Goal: Information Seeking & Learning: Check status

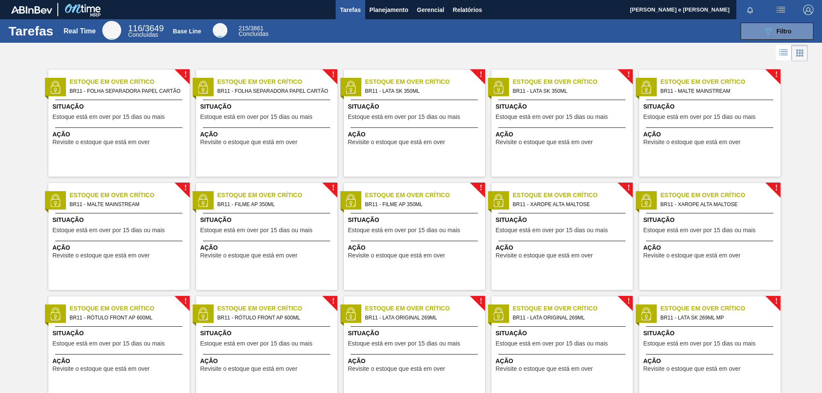
drag, startPoint x: 331, startPoint y: 48, endPoint x: 323, endPoint y: 47, distance: 8.2
click at [331, 49] on div at bounding box center [411, 53] width 822 height 21
drag, startPoint x: 275, startPoint y: 52, endPoint x: 361, endPoint y: 47, distance: 86.2
click at [275, 52] on div at bounding box center [411, 53] width 822 height 21
click at [469, 10] on span "Relatórios" at bounding box center [467, 10] width 29 height 10
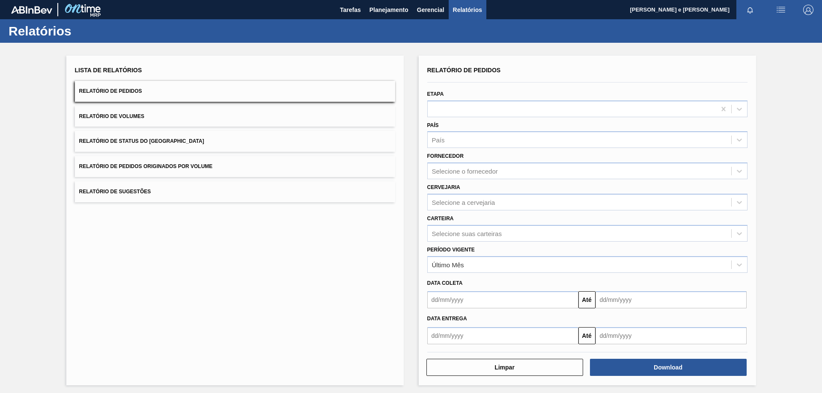
click at [158, 93] on button "Relatório de Pedidos" at bounding box center [235, 91] width 320 height 21
click at [447, 172] on div "Selecione o fornecedor" at bounding box center [465, 171] width 66 height 7
click at [444, 168] on div "Selecione o fornecedor" at bounding box center [465, 171] width 66 height 7
click at [436, 133] on div "País" at bounding box center [587, 139] width 320 height 17
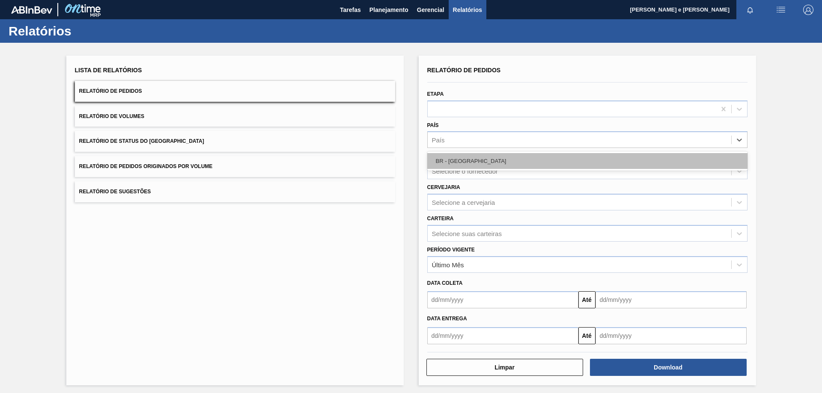
click at [451, 156] on div "BR - [GEOGRAPHIC_DATA]" at bounding box center [587, 161] width 320 height 16
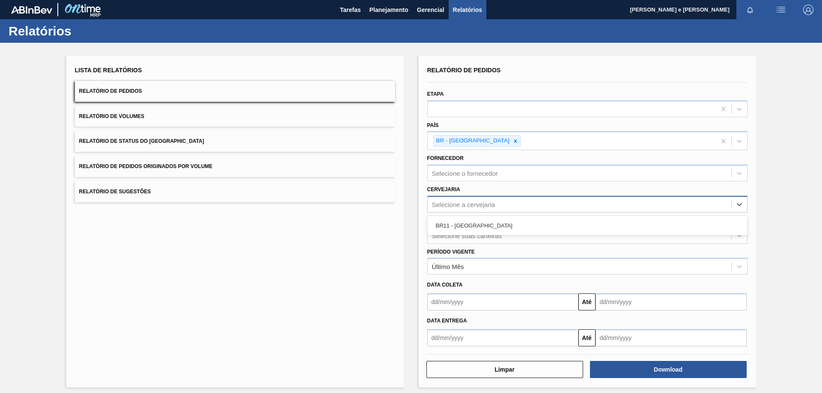
click at [453, 208] on div "Selecione a cervejaria" at bounding box center [580, 204] width 304 height 12
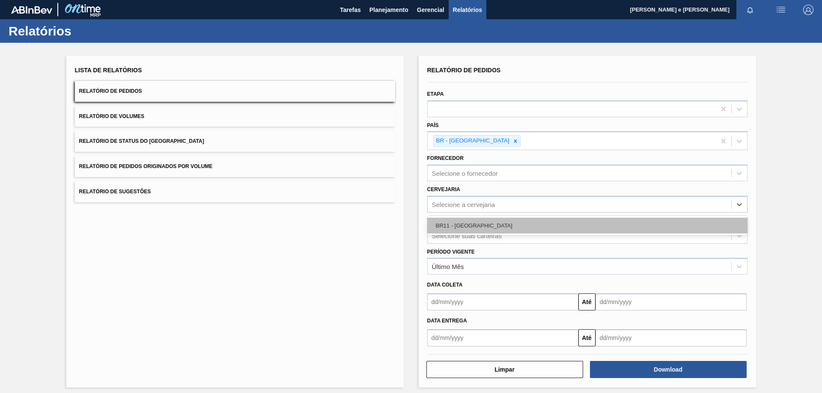
click at [441, 228] on div "BR11 - [GEOGRAPHIC_DATA]" at bounding box center [587, 226] width 320 height 16
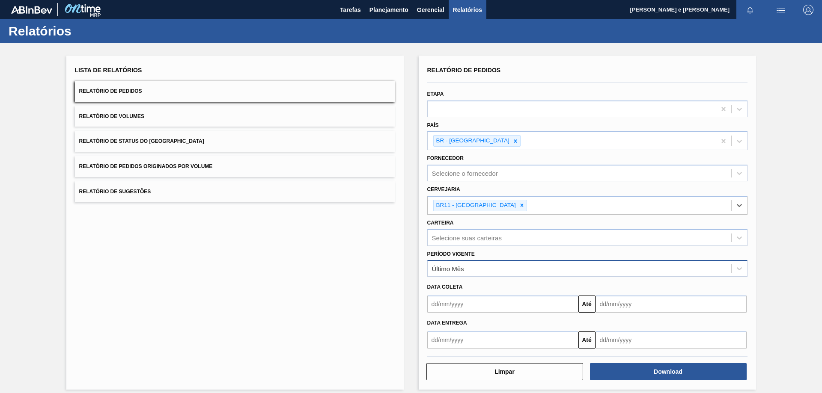
click at [453, 268] on div "Último Mês" at bounding box center [448, 268] width 32 height 7
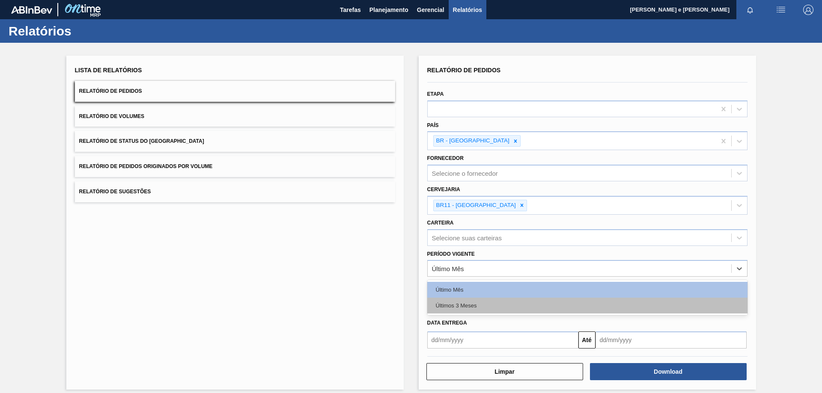
click at [441, 308] on div "Últimos 3 Meses" at bounding box center [587, 306] width 320 height 16
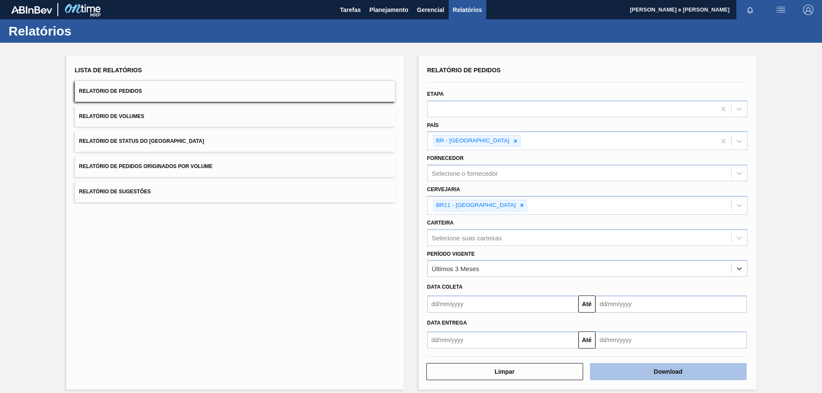
click at [644, 378] on button "Download" at bounding box center [668, 371] width 157 height 17
click at [815, 80] on div "Lista de Relatórios Relatório de Pedidos Relatório de Volumes Relatório de Stat…" at bounding box center [411, 222] width 822 height 358
click at [562, 49] on div "Lista de Relatórios Relatório de Pedidos Relatório de Volumes Relatório de Stat…" at bounding box center [411, 222] width 822 height 358
click at [86, 7] on img at bounding box center [83, 9] width 42 height 19
click at [76, 15] on img at bounding box center [83, 9] width 42 height 19
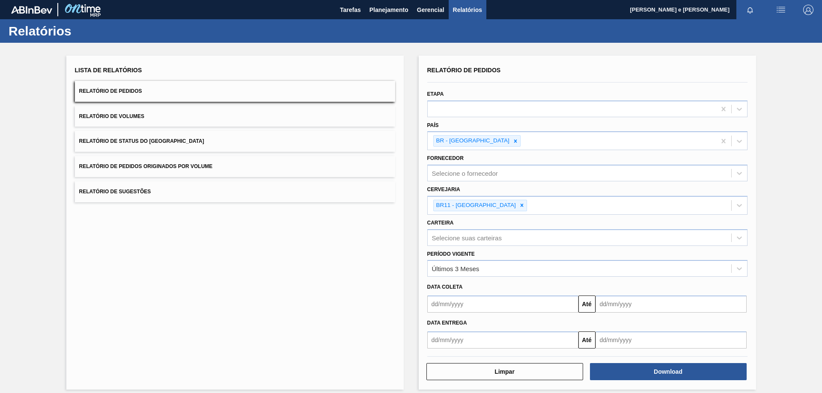
click at [18, 9] on img at bounding box center [31, 10] width 41 height 8
click at [349, 10] on span "Tarefas" at bounding box center [350, 10] width 21 height 10
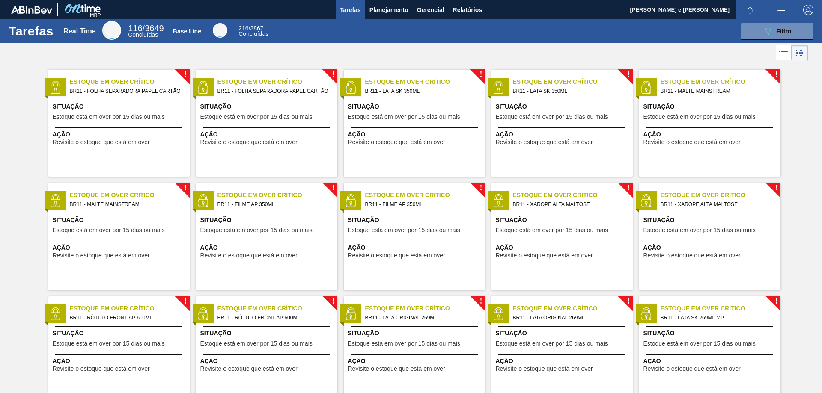
click at [564, 33] on div "089F7B8B-B2A5-4AFE-B5C0-19BA573D28AC Filtro" at bounding box center [545, 31] width 543 height 17
click at [478, 45] on div at bounding box center [411, 53] width 822 height 21
click at [390, 10] on span "Planejamento" at bounding box center [388, 10] width 39 height 10
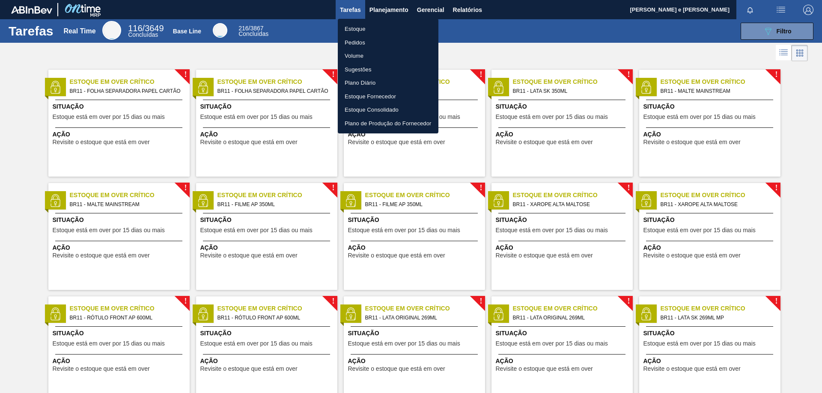
click at [353, 43] on li "Pedidos" at bounding box center [388, 43] width 101 height 14
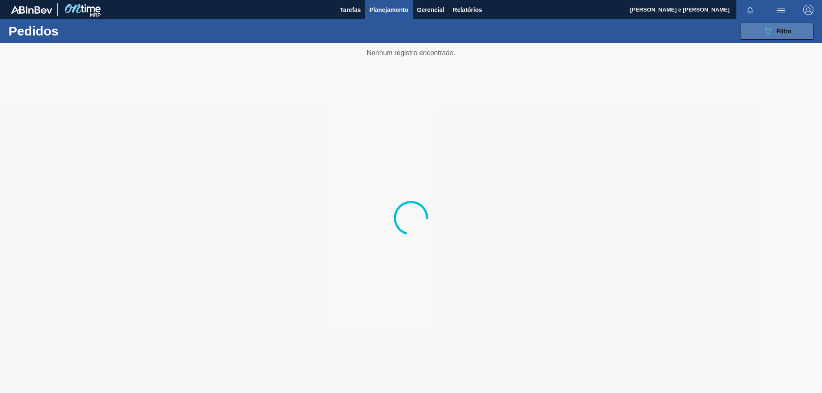
click at [776, 33] on div "089F7B8B-B2A5-4AFE-B5C0-19BA573D28AC Filtro" at bounding box center [777, 31] width 29 height 10
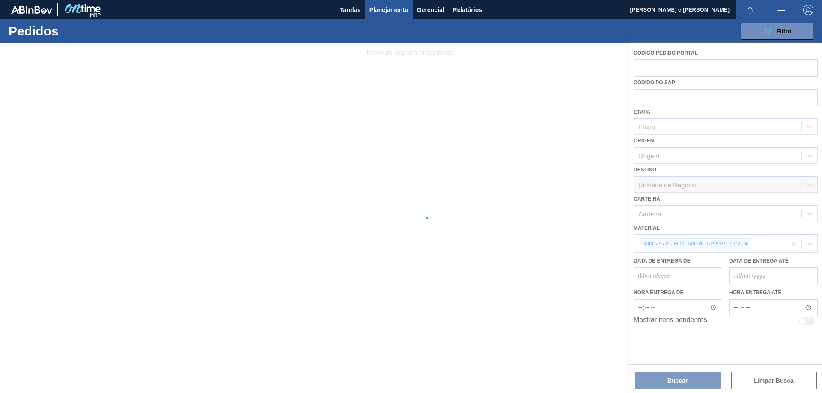
click at [747, 244] on div at bounding box center [411, 218] width 822 height 351
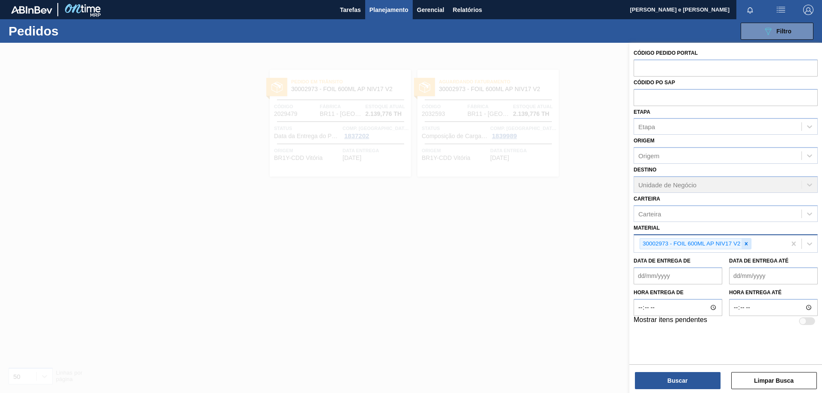
click at [744, 244] on icon at bounding box center [746, 244] width 6 height 6
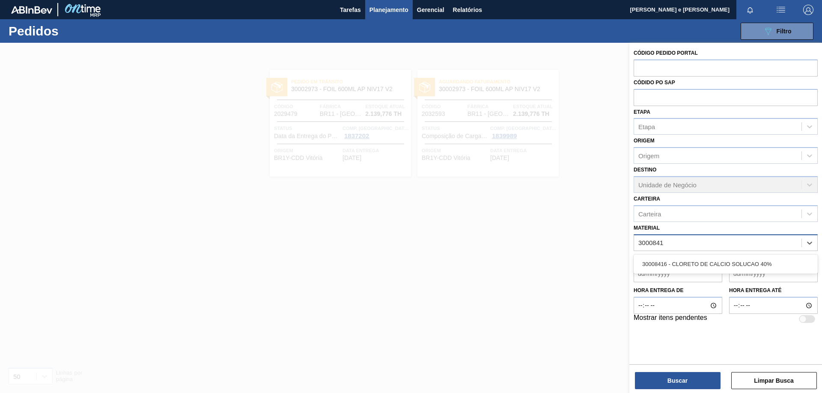
type input "30008416"
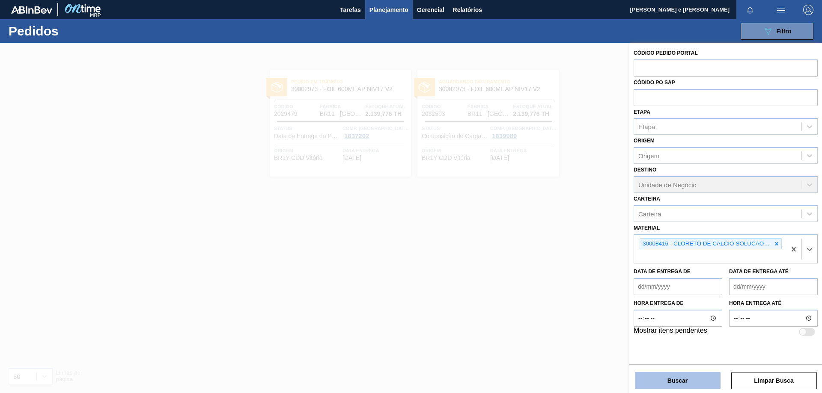
click at [684, 377] on button "Buscar" at bounding box center [678, 380] width 86 height 17
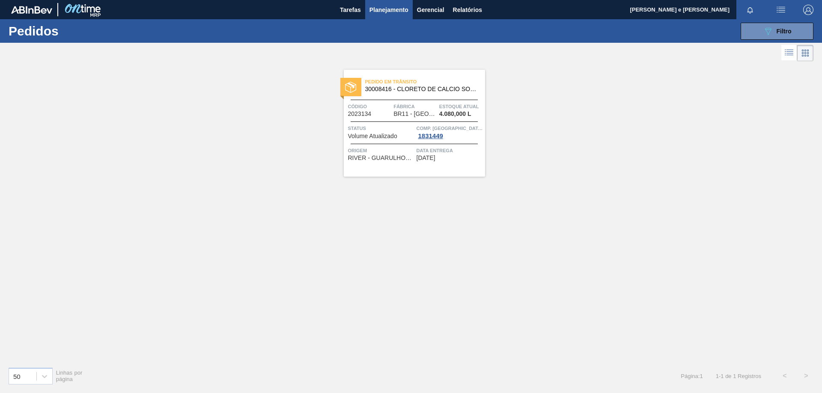
click at [379, 107] on span "Código" at bounding box center [370, 106] width 44 height 9
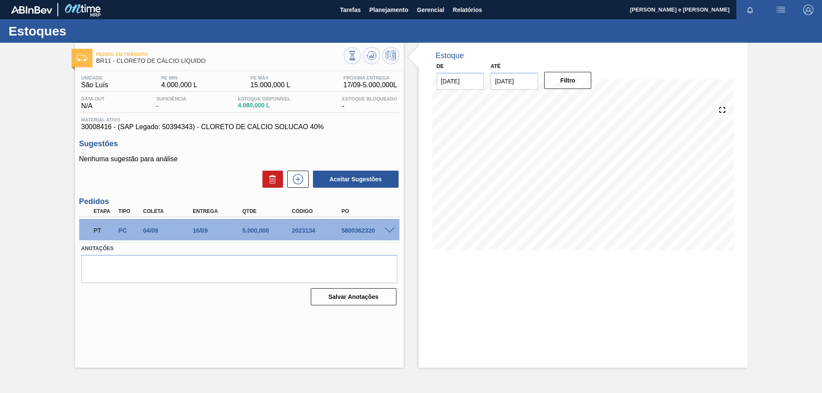
click at [532, 326] on div "Estoque De [DATE] Até [DATE] Filtro" at bounding box center [583, 205] width 329 height 325
click at [386, 229] on span at bounding box center [389, 231] width 10 height 6
